Goal: Task Accomplishment & Management: Use online tool/utility

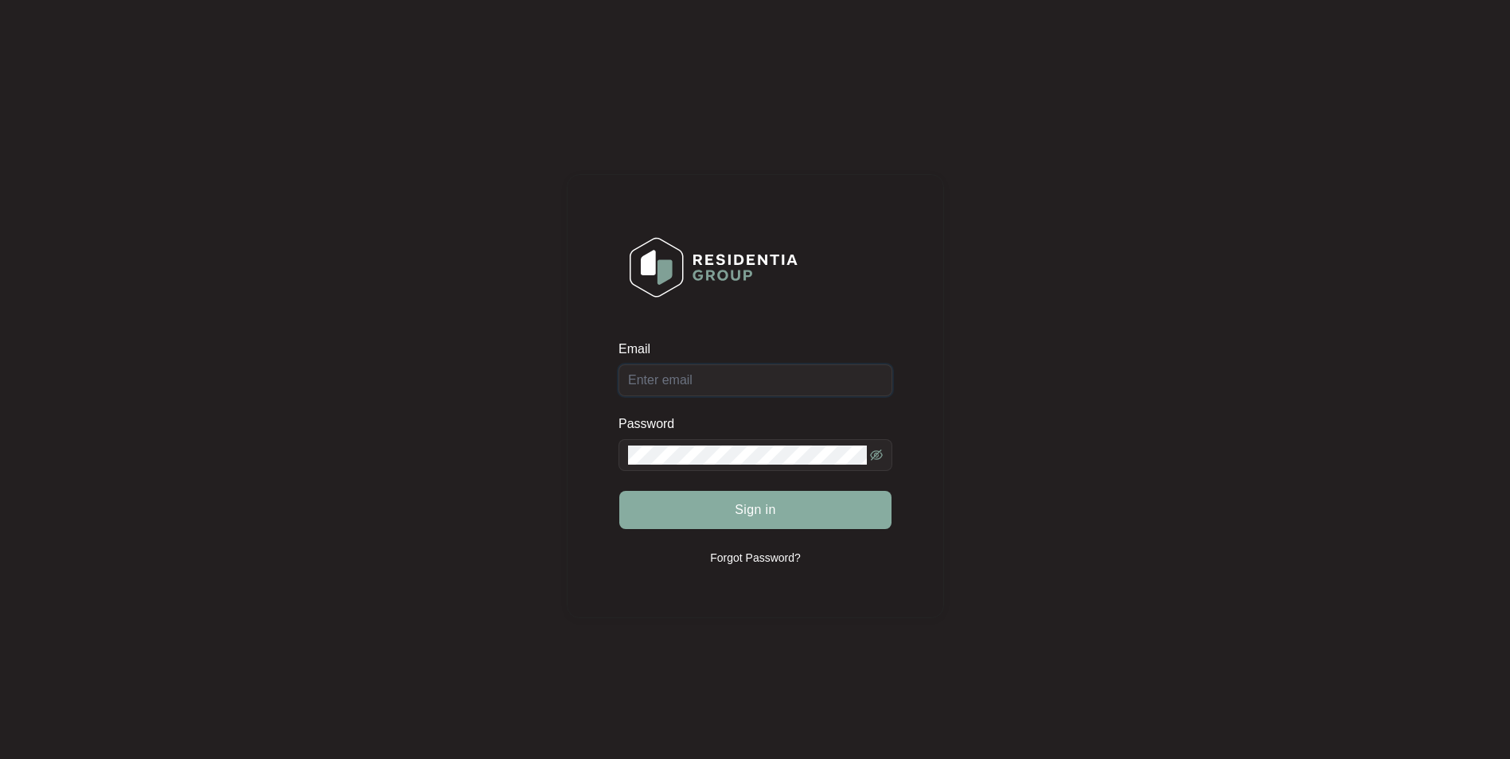
type input "[EMAIL_ADDRESS][DOMAIN_NAME]"
click at [746, 506] on span "Sign in" at bounding box center [754, 510] width 41 height 19
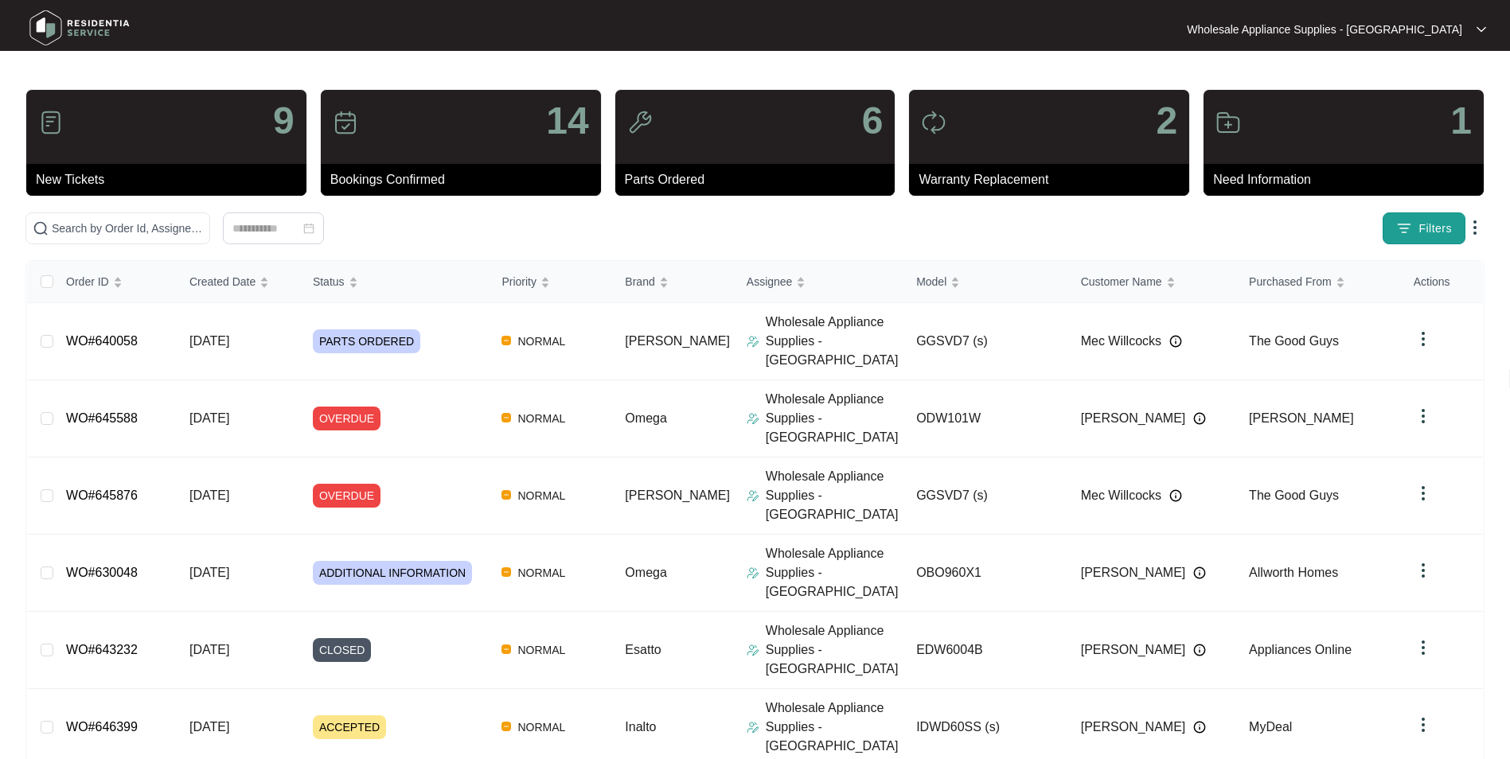
click at [1395, 236] on button "Filters" at bounding box center [1423, 228] width 83 height 32
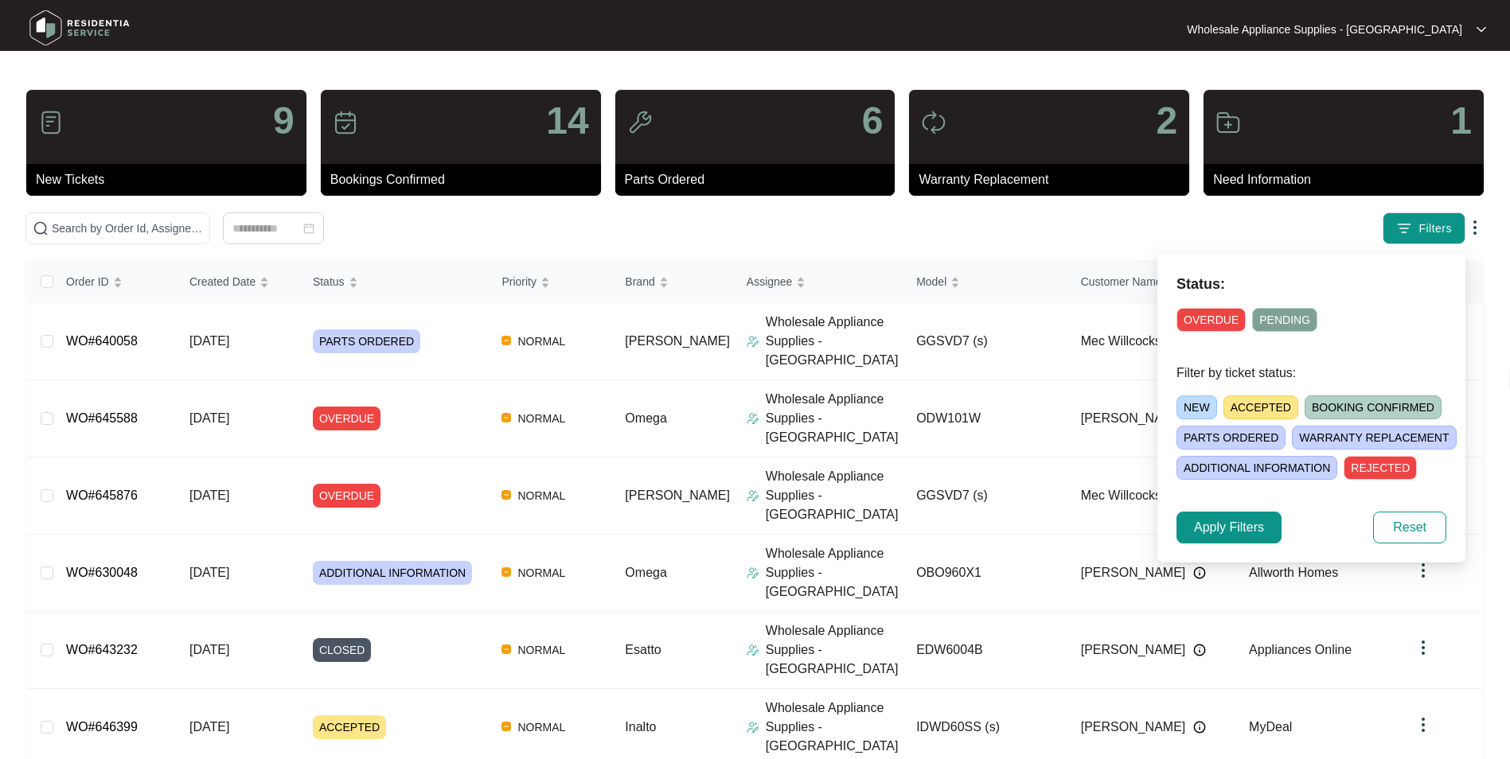
click at [1187, 407] on span "NEW" at bounding box center [1196, 407] width 41 height 24
drag, startPoint x: 1187, startPoint y: 407, endPoint x: 1246, endPoint y: 533, distance: 138.8
click at [1238, 530] on span "Apply Filters" at bounding box center [1229, 527] width 70 height 19
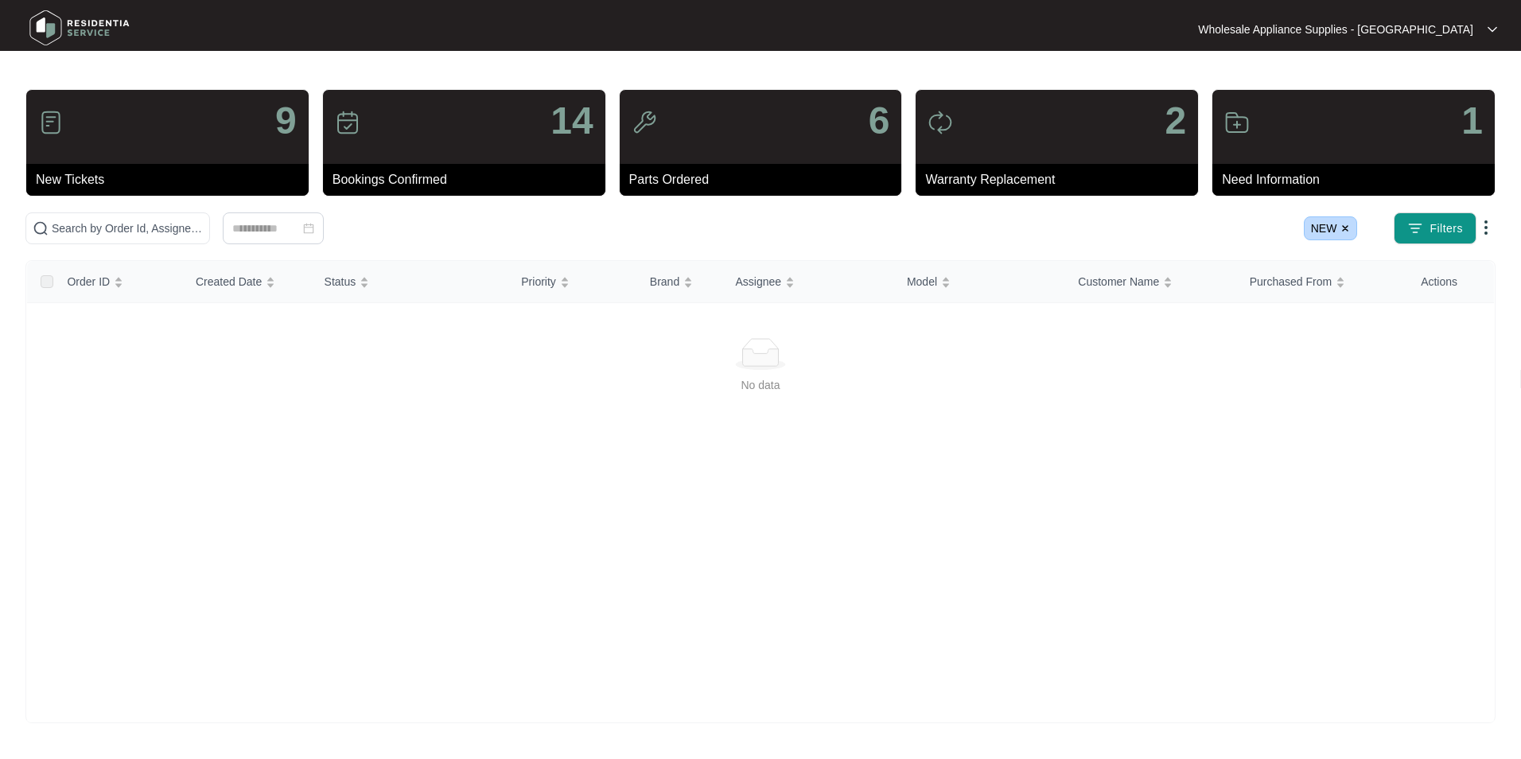
click at [85, 29] on img at bounding box center [79, 28] width 111 height 48
click at [58, 25] on img at bounding box center [79, 28] width 111 height 48
click at [53, 29] on img at bounding box center [79, 28] width 111 height 48
click at [67, 31] on img at bounding box center [79, 28] width 111 height 48
click at [88, 27] on img at bounding box center [79, 28] width 111 height 48
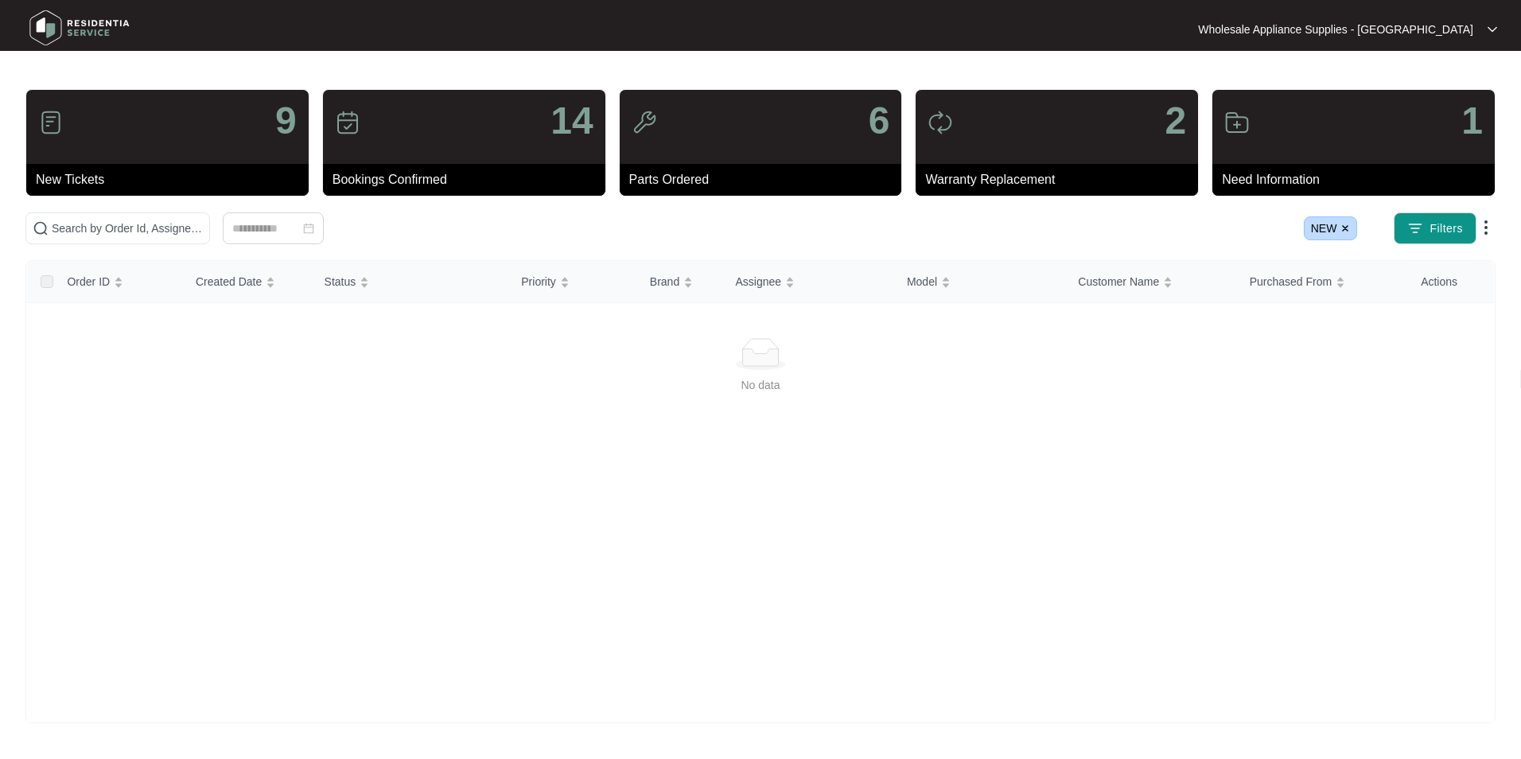
click at [88, 27] on img at bounding box center [79, 28] width 111 height 48
click at [1349, 228] on img at bounding box center [1346, 229] width 10 height 10
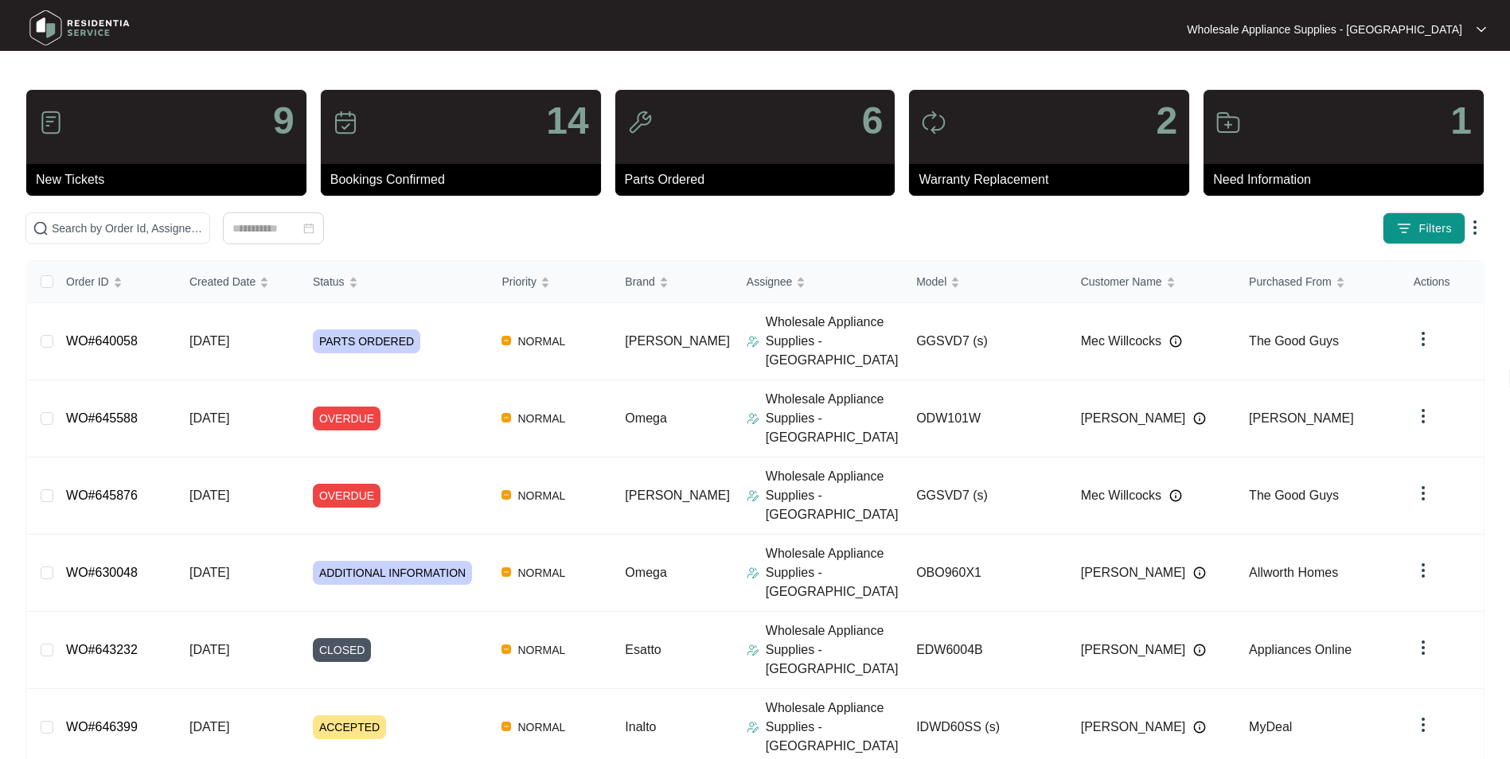
scroll to position [80, 0]
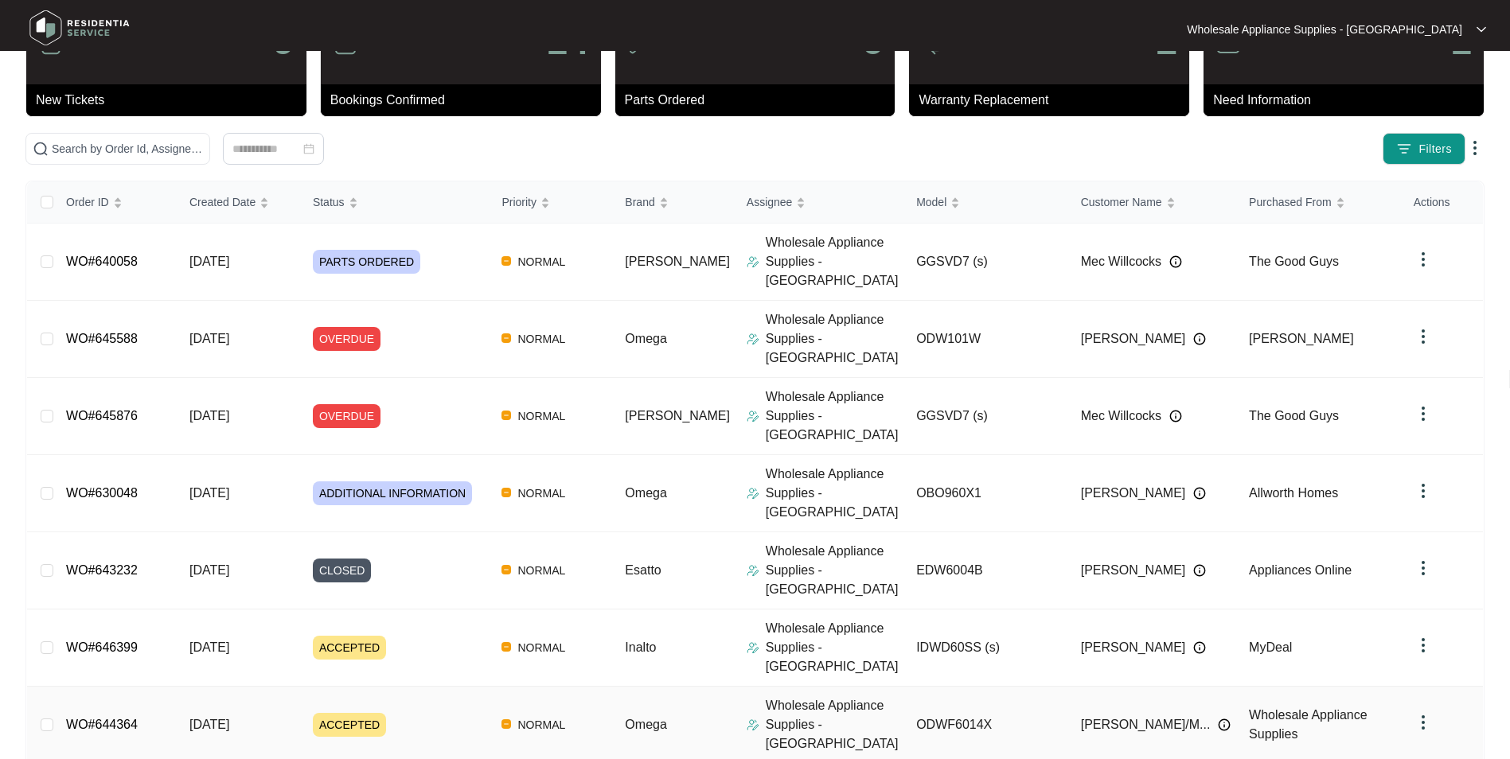
click at [229, 718] on span "[DATE]" at bounding box center [209, 725] width 40 height 14
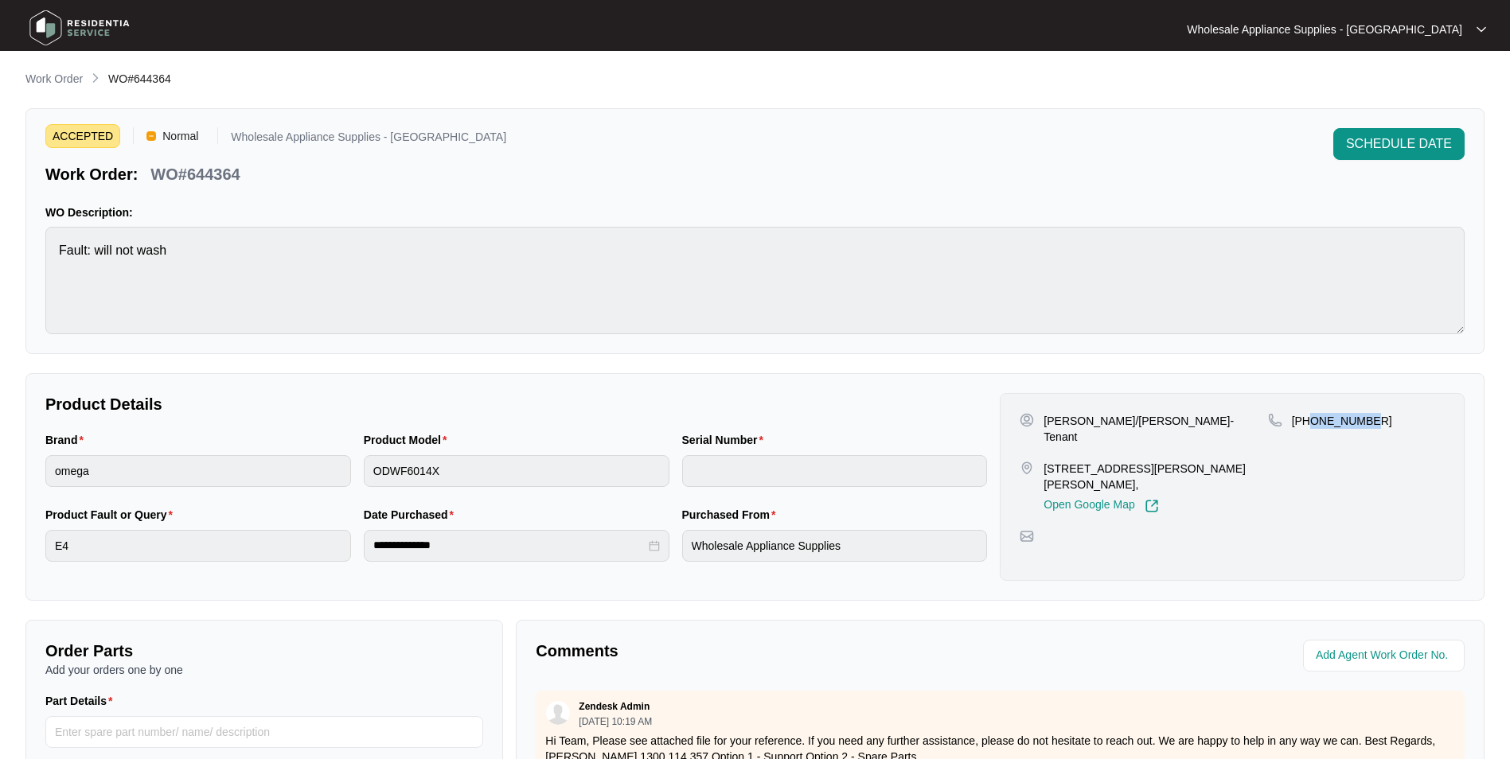
drag, startPoint x: 1368, startPoint y: 425, endPoint x: 1310, endPoint y: 424, distance: 58.1
click at [1310, 424] on div "[PHONE_NUMBER]" at bounding box center [1356, 421] width 177 height 16
copy p "406656538"
click at [1085, 423] on p "[PERSON_NAME]/[PERSON_NAME]- Tenant" at bounding box center [1155, 429] width 224 height 32
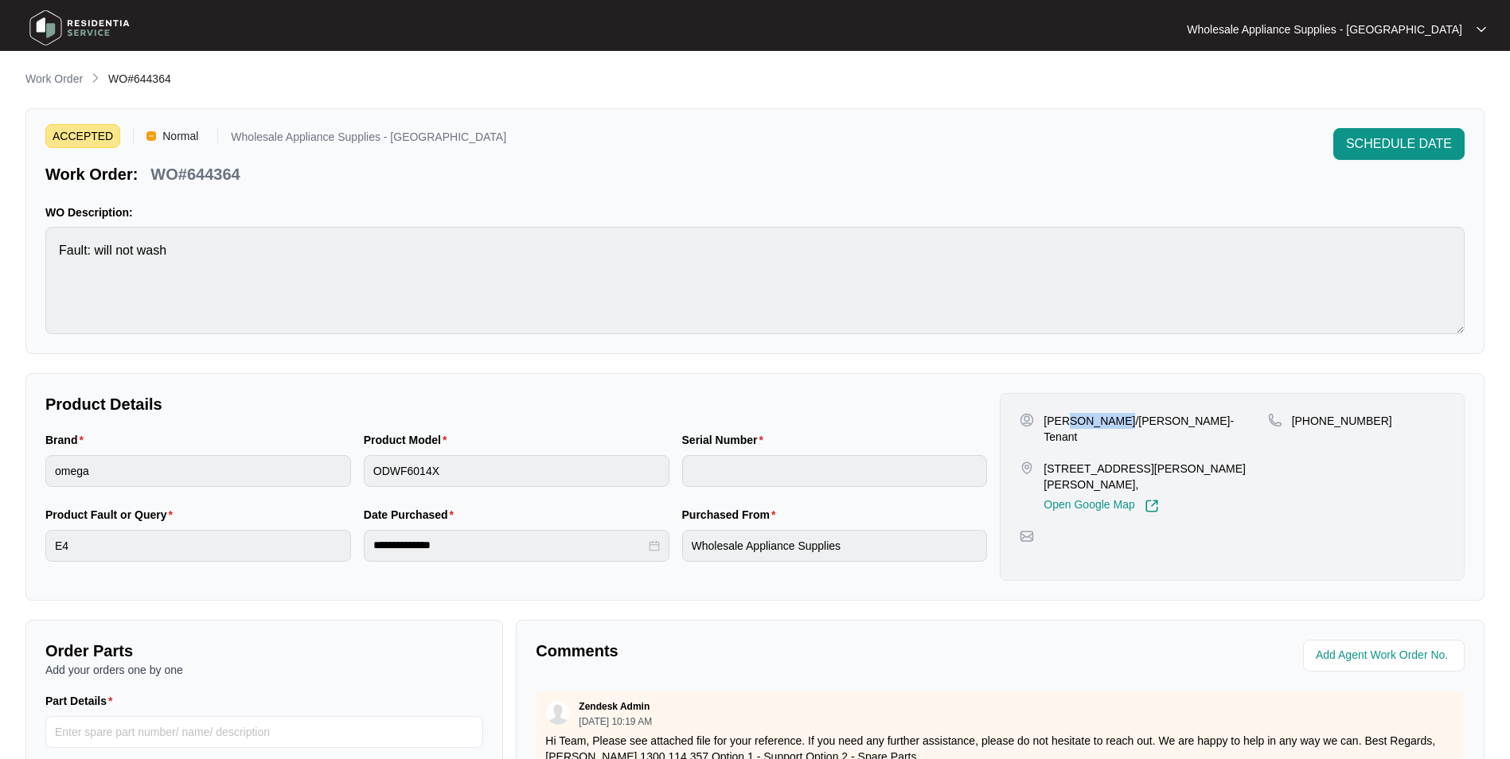
copy p "[PERSON_NAME]"
click at [1167, 423] on p "[PERSON_NAME]/[PERSON_NAME]- Tenant" at bounding box center [1155, 429] width 224 height 32
copy p "[PERSON_NAME]"
drag, startPoint x: 1124, startPoint y: 451, endPoint x: 1046, endPoint y: 451, distance: 78.0
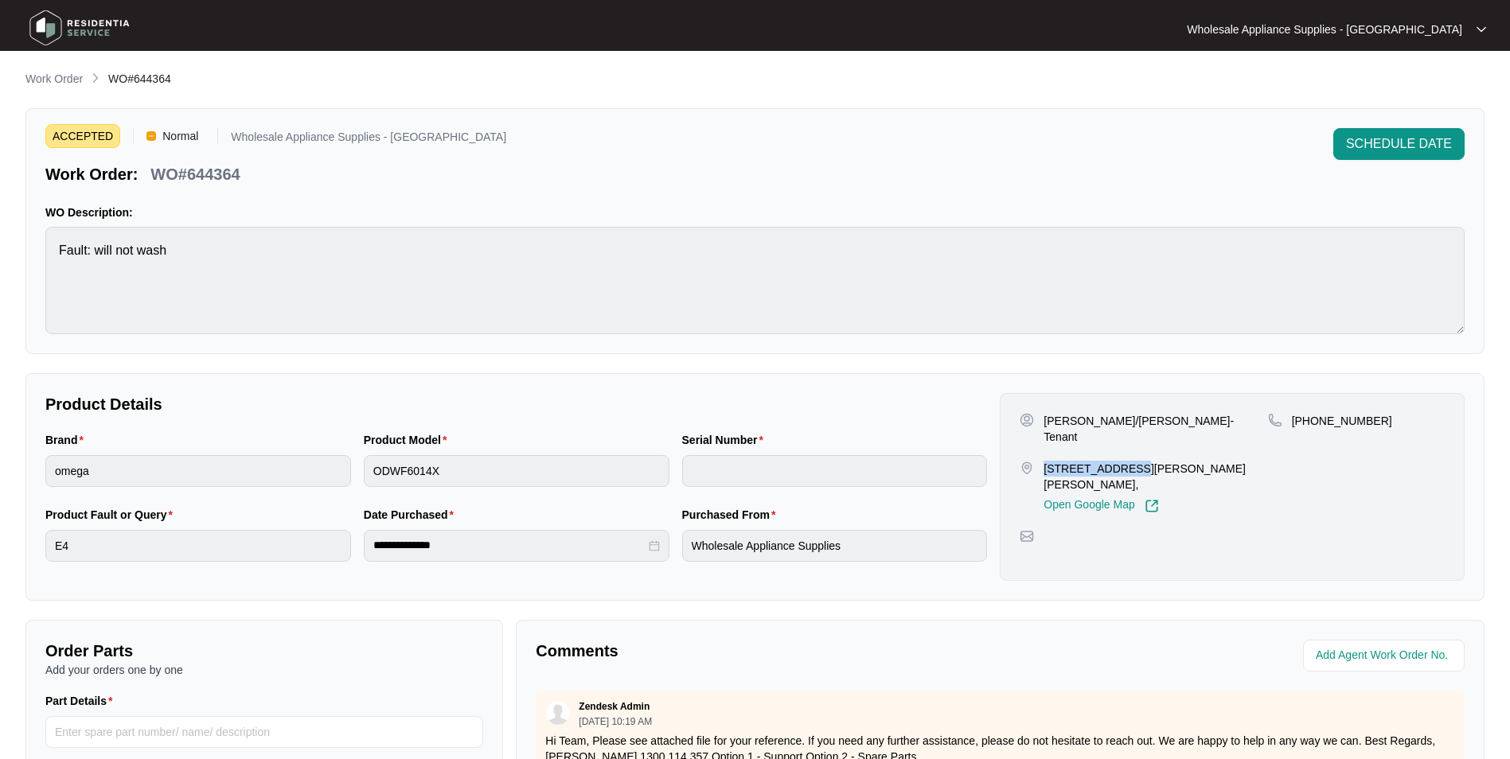
click at [1046, 461] on p "[STREET_ADDRESS][PERSON_NAME][PERSON_NAME]," at bounding box center [1155, 477] width 224 height 32
copy p "[STREET_ADDRESS][PERSON_NAME]"
click at [362, 475] on div "Product Model ODWF6014X" at bounding box center [516, 468] width 318 height 75
click at [364, 559] on div "**********" at bounding box center [517, 546] width 306 height 32
click at [220, 169] on p "WO#644364" at bounding box center [194, 174] width 89 height 22
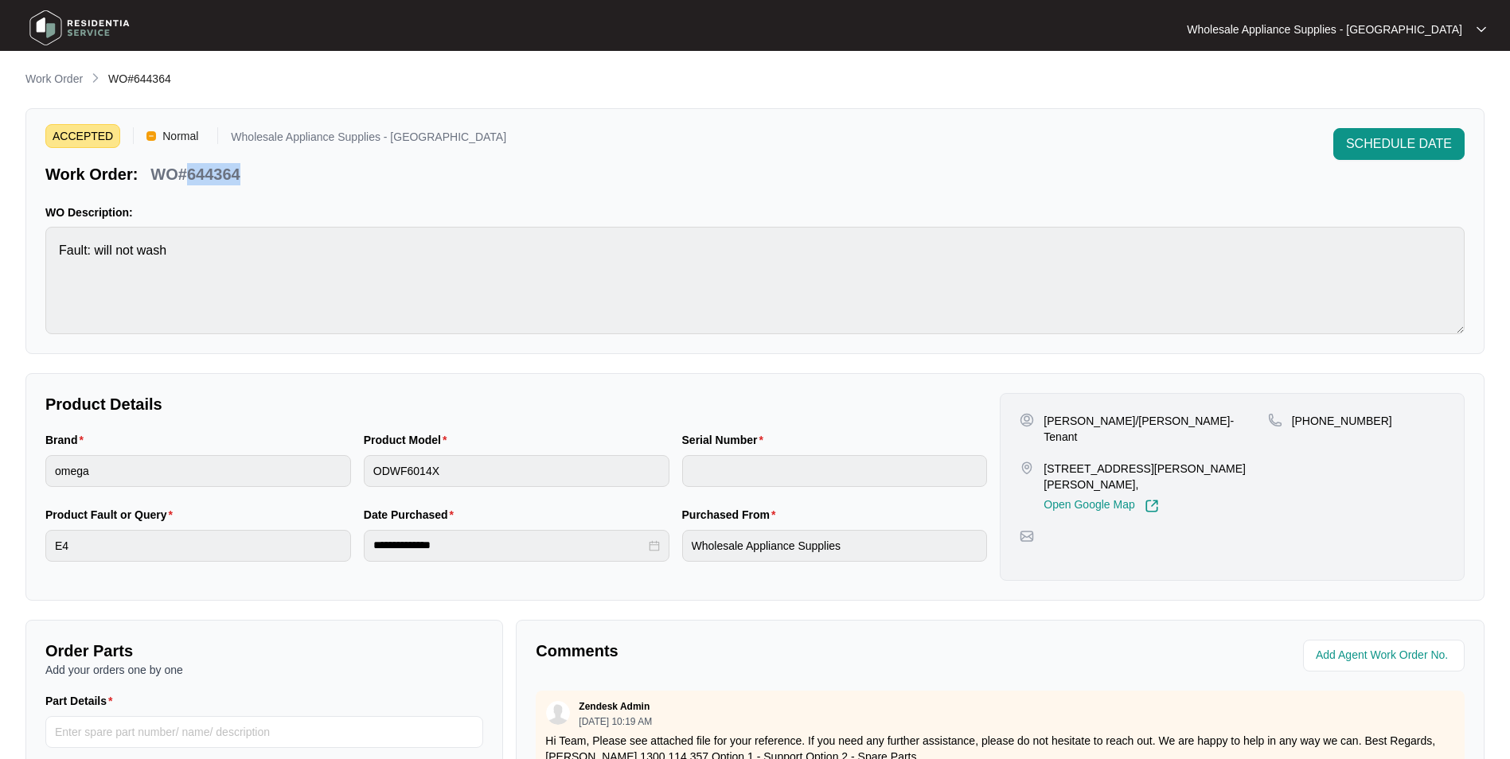
click at [220, 169] on p "WO#644364" at bounding box center [194, 174] width 89 height 22
copy p "644364"
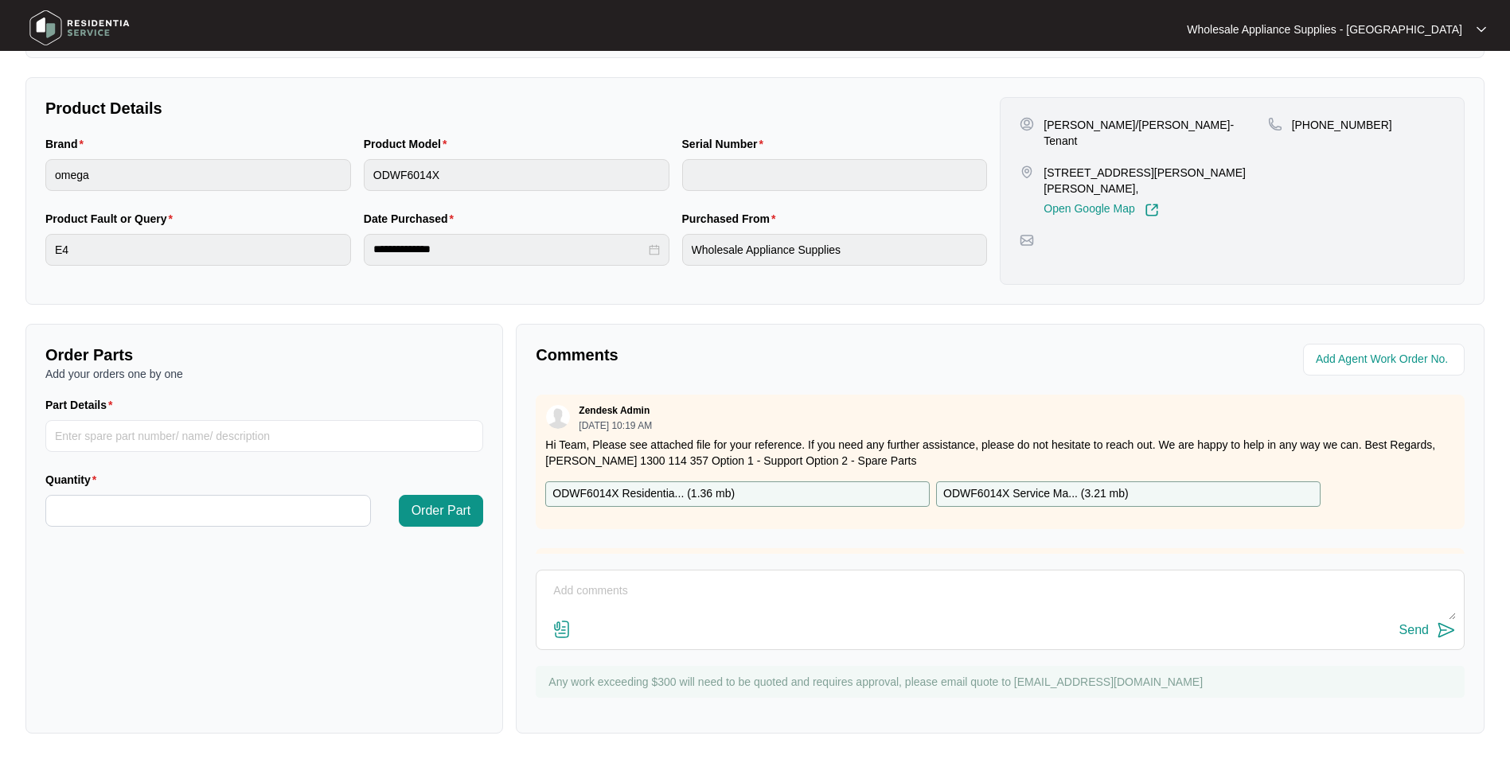
click at [677, 496] on p "ODWF6014X Residentia... ( 1.36 mb )" at bounding box center [643, 494] width 182 height 18
click at [1003, 485] on p "ODWF6014X Service Ma... ( 3.21 mb )" at bounding box center [1035, 494] width 185 height 18
